Goal: Find specific page/section: Find specific page/section

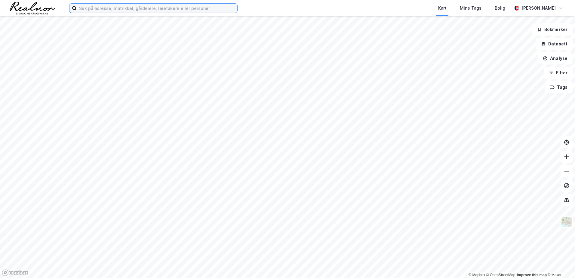
click at [129, 11] on input at bounding box center [157, 8] width 161 height 9
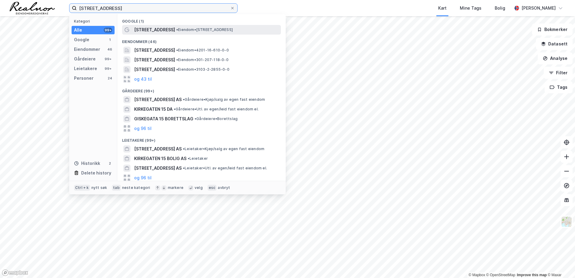
type input "[STREET_ADDRESS]"
click at [143, 29] on span "[STREET_ADDRESS]" at bounding box center [154, 29] width 41 height 7
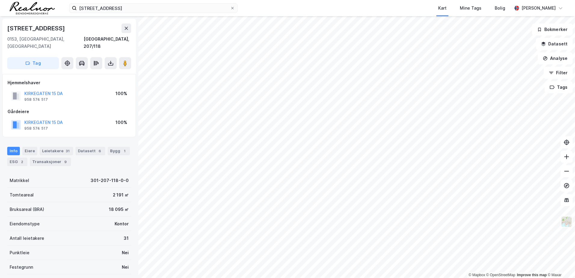
click at [571, 222] on img at bounding box center [566, 221] width 11 height 11
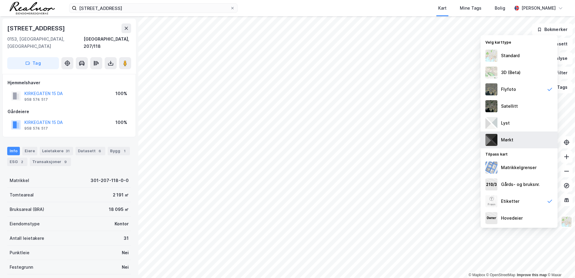
click at [527, 140] on div "Mørkt" at bounding box center [519, 139] width 77 height 17
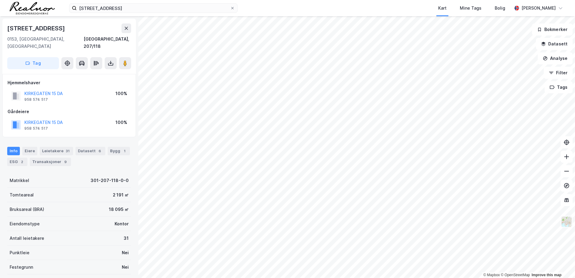
click at [567, 216] on img at bounding box center [566, 221] width 11 height 11
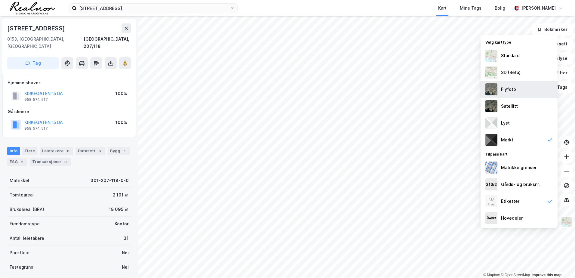
click at [525, 90] on div "Flyfoto" at bounding box center [519, 89] width 77 height 17
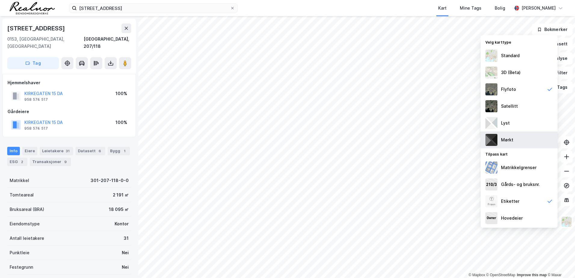
click at [519, 139] on div "Mørkt" at bounding box center [519, 139] width 77 height 17
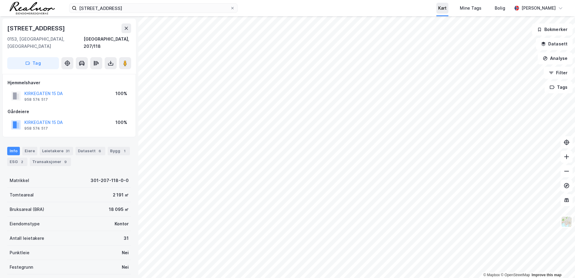
click at [447, 11] on div "Kart" at bounding box center [442, 8] width 8 height 7
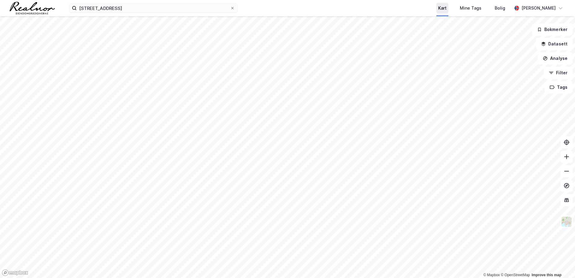
click at [447, 11] on div "Kart" at bounding box center [442, 8] width 8 height 7
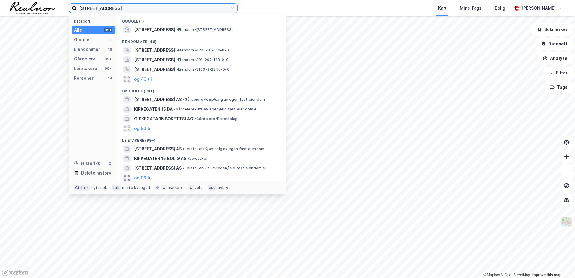
click at [125, 7] on input "[STREET_ADDRESS]" at bounding box center [153, 8] width 153 height 9
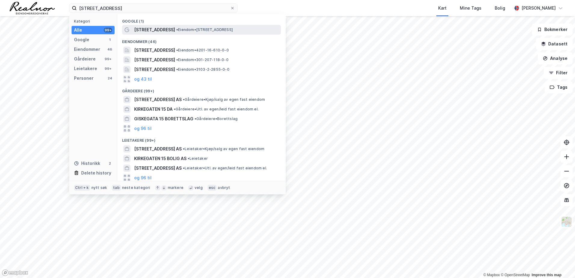
click at [149, 32] on span "[STREET_ADDRESS]" at bounding box center [154, 29] width 41 height 7
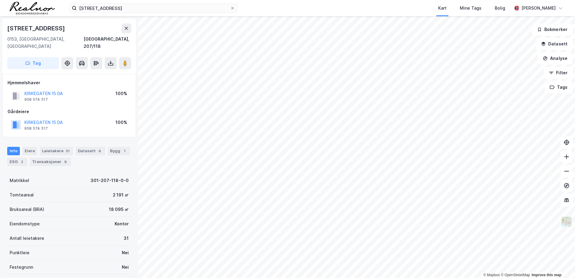
click at [569, 223] on img at bounding box center [566, 221] width 11 height 11
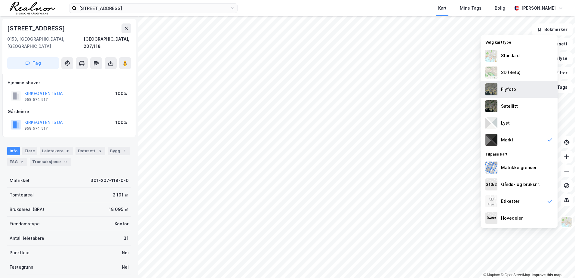
click at [526, 88] on div "Flyfoto" at bounding box center [519, 89] width 77 height 17
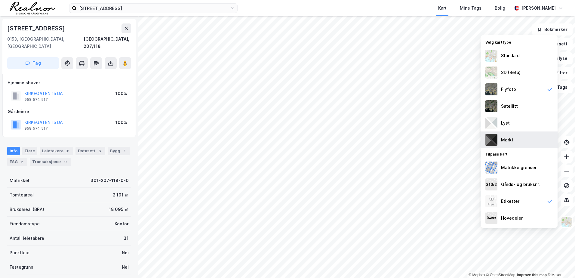
click at [512, 141] on div "Mørkt" at bounding box center [507, 139] width 12 height 7
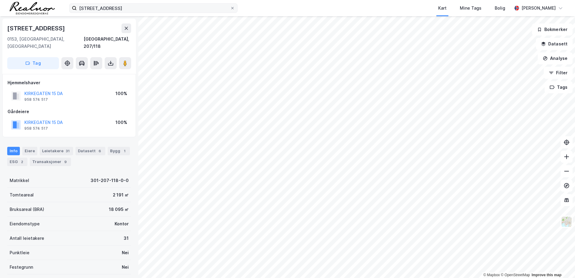
click at [235, 8] on label "[STREET_ADDRESS]" at bounding box center [153, 8] width 168 height 10
click at [230, 8] on input "[STREET_ADDRESS]" at bounding box center [153, 8] width 153 height 9
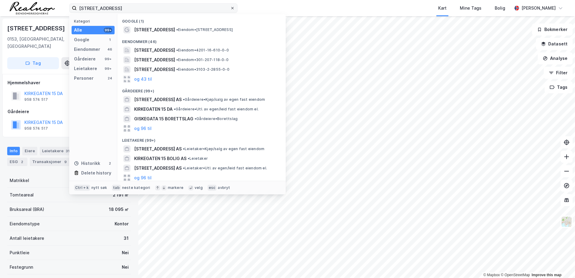
click at [231, 8] on icon at bounding box center [233, 8] width 4 height 4
click at [230, 8] on input "[STREET_ADDRESS]" at bounding box center [153, 8] width 153 height 9
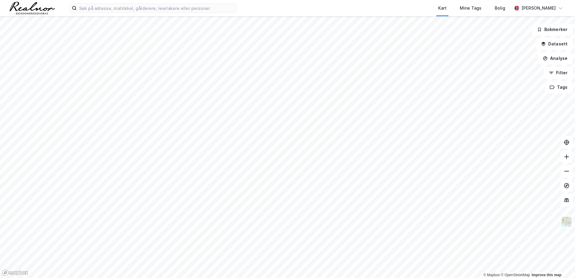
click at [296, 6] on div "Kart Mine Tags Bolig" at bounding box center [388, 8] width 245 height 16
click at [174, 7] on input at bounding box center [157, 8] width 161 height 9
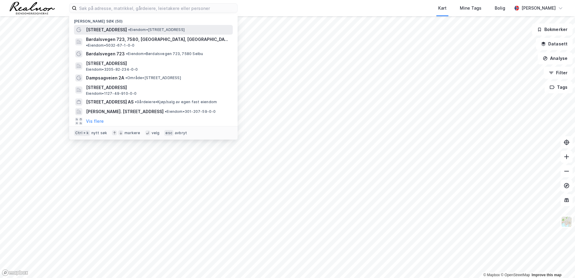
click at [128, 31] on span "• Eiendom • [STREET_ADDRESS]" at bounding box center [156, 29] width 57 height 5
